Goal: Information Seeking & Learning: Find specific page/section

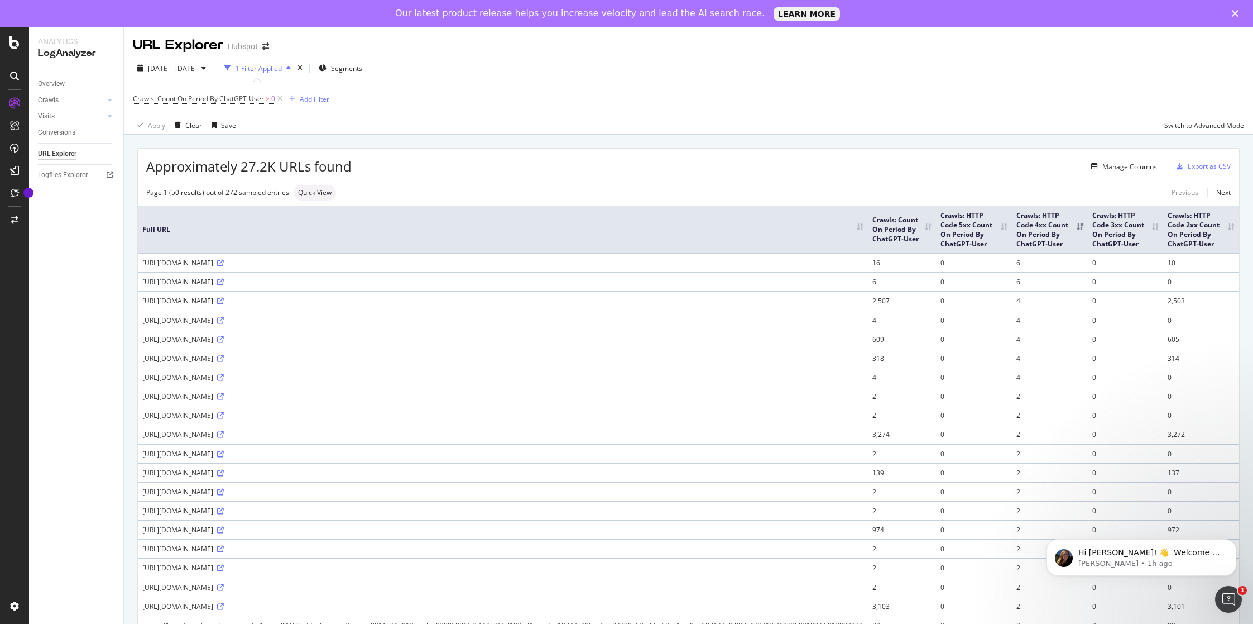
drag, startPoint x: 308, startPoint y: 263, endPoint x: 224, endPoint y: 261, distance: 83.2
click at [224, 261] on div "[URL][DOMAIN_NAME]" at bounding box center [502, 262] width 721 height 9
click at [224, 261] on icon at bounding box center [220, 263] width 7 height 7
